Goal: Complete application form

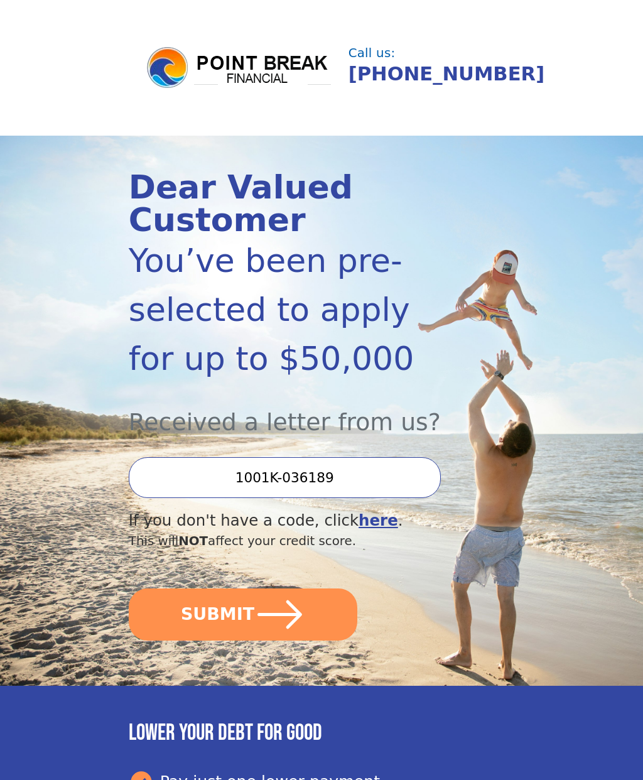
click at [215, 618] on button "SUBMIT" at bounding box center [243, 614] width 229 height 52
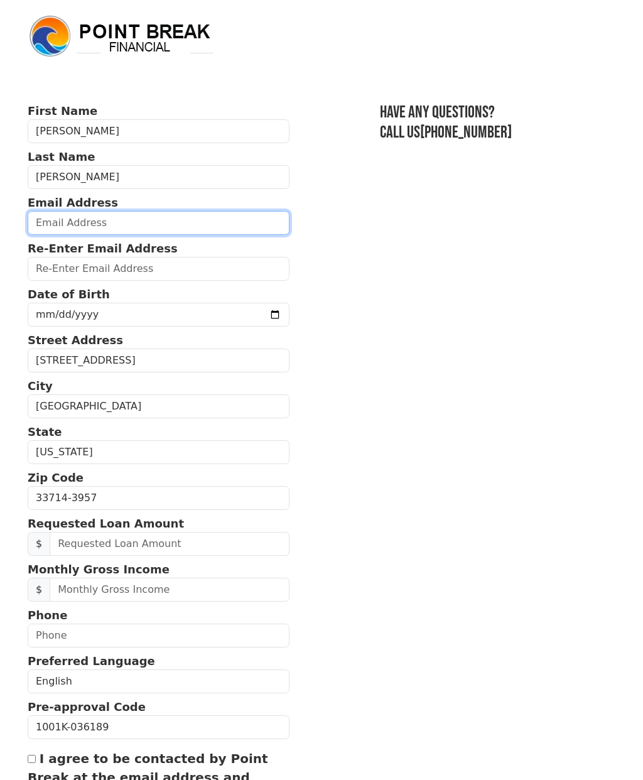
click at [59, 217] on input "email" at bounding box center [159, 223] width 262 height 24
type input "dblair430@gmail.com"
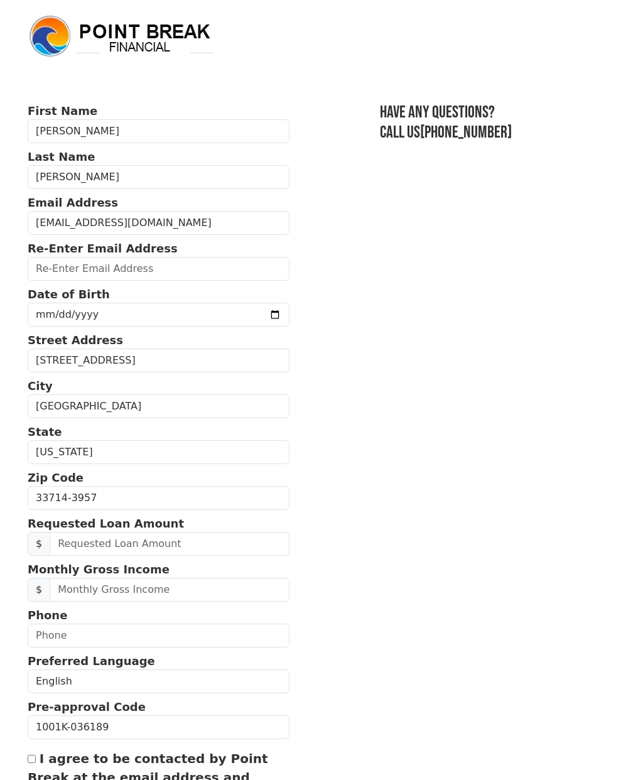
type input "dblair430@gmail.com"
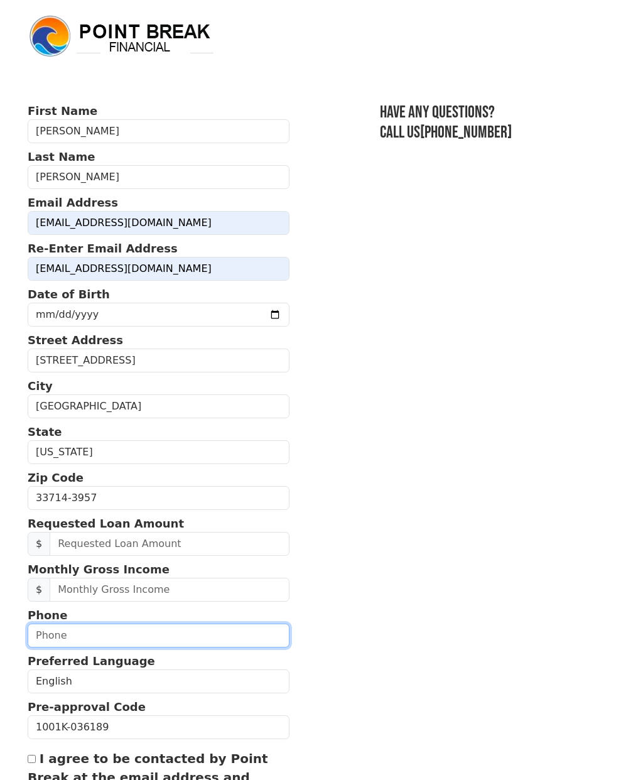
type input "(727) 512-3393"
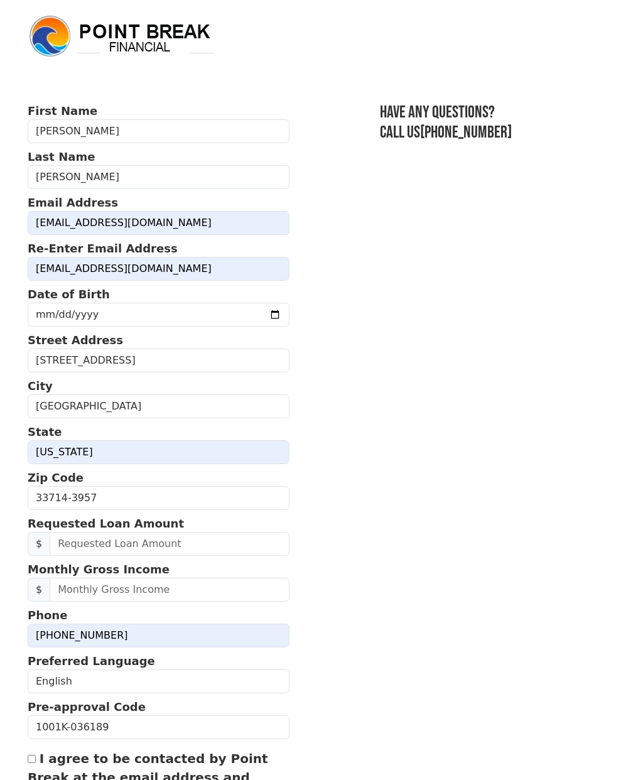
click at [39, 539] on span "$" at bounding box center [39, 544] width 23 height 24
click at [68, 542] on input "text" at bounding box center [170, 544] width 240 height 24
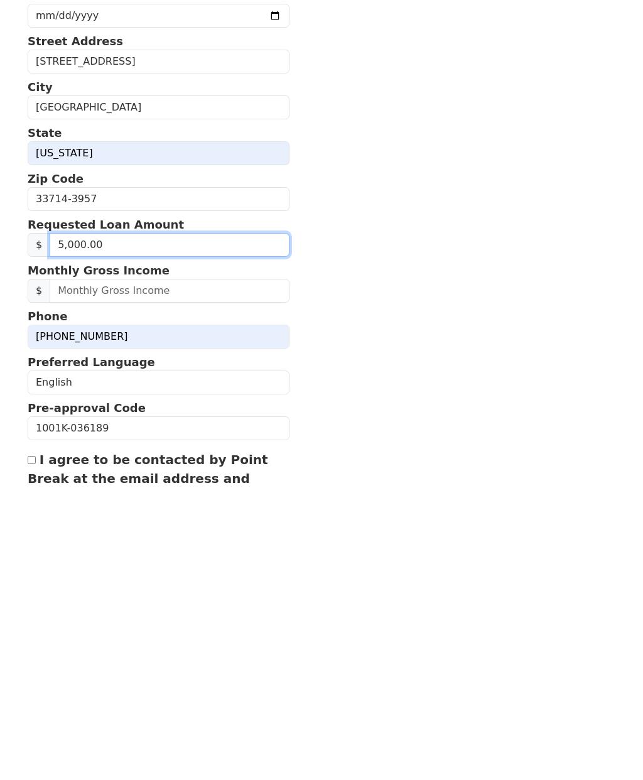
type input "50,000.00"
click at [38, 569] on span "$" at bounding box center [39, 581] width 23 height 24
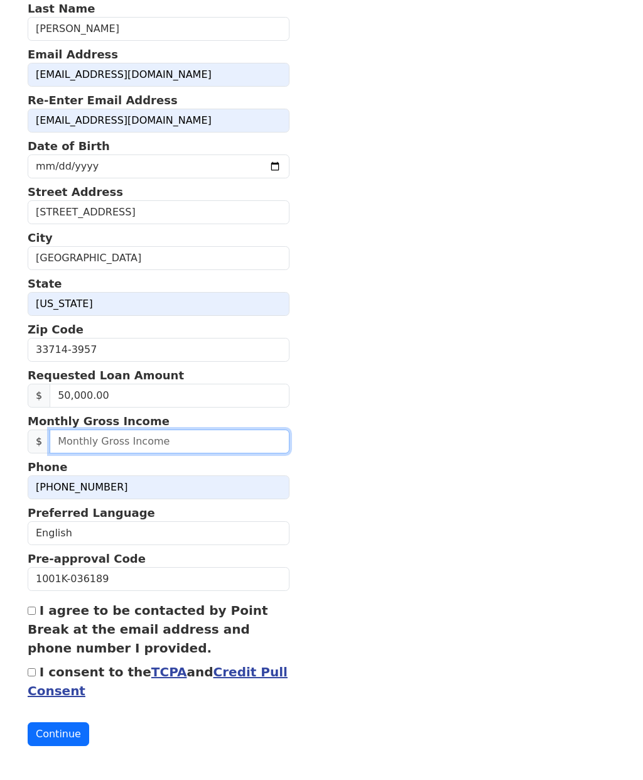
click at [61, 440] on input "text" at bounding box center [170, 441] width 240 height 24
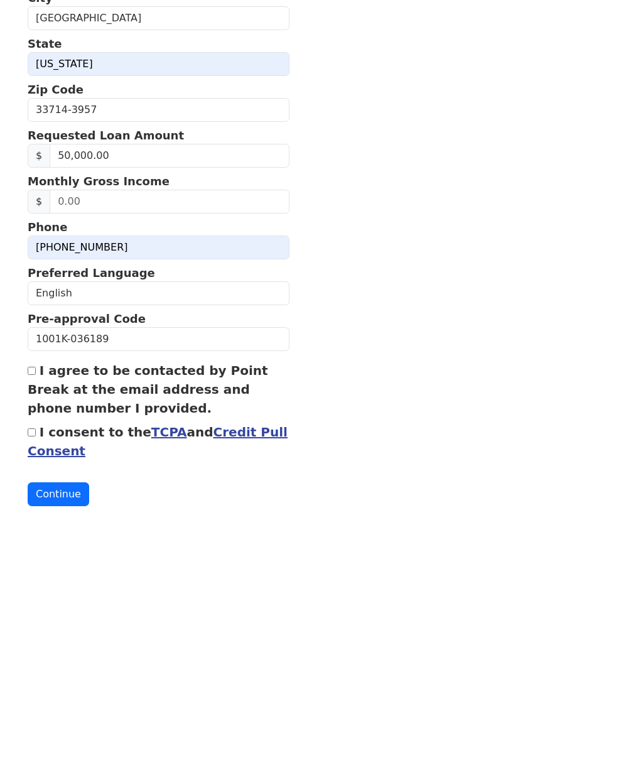
click at [416, 489] on section "First Name Diana Last Name Livingston Email Address dblair430@gmail.com Re-Ente…" at bounding box center [322, 350] width 588 height 792
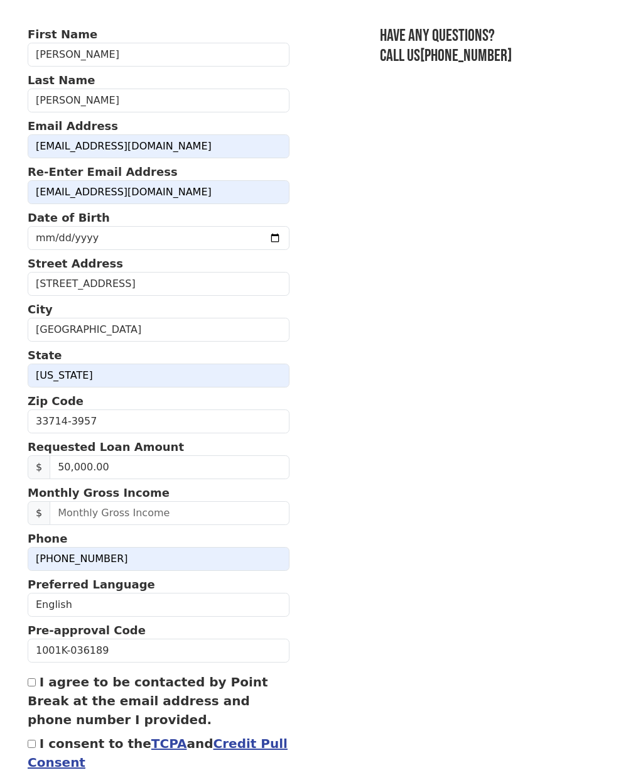
scroll to position [0, 0]
